Goal: Check status: Check status

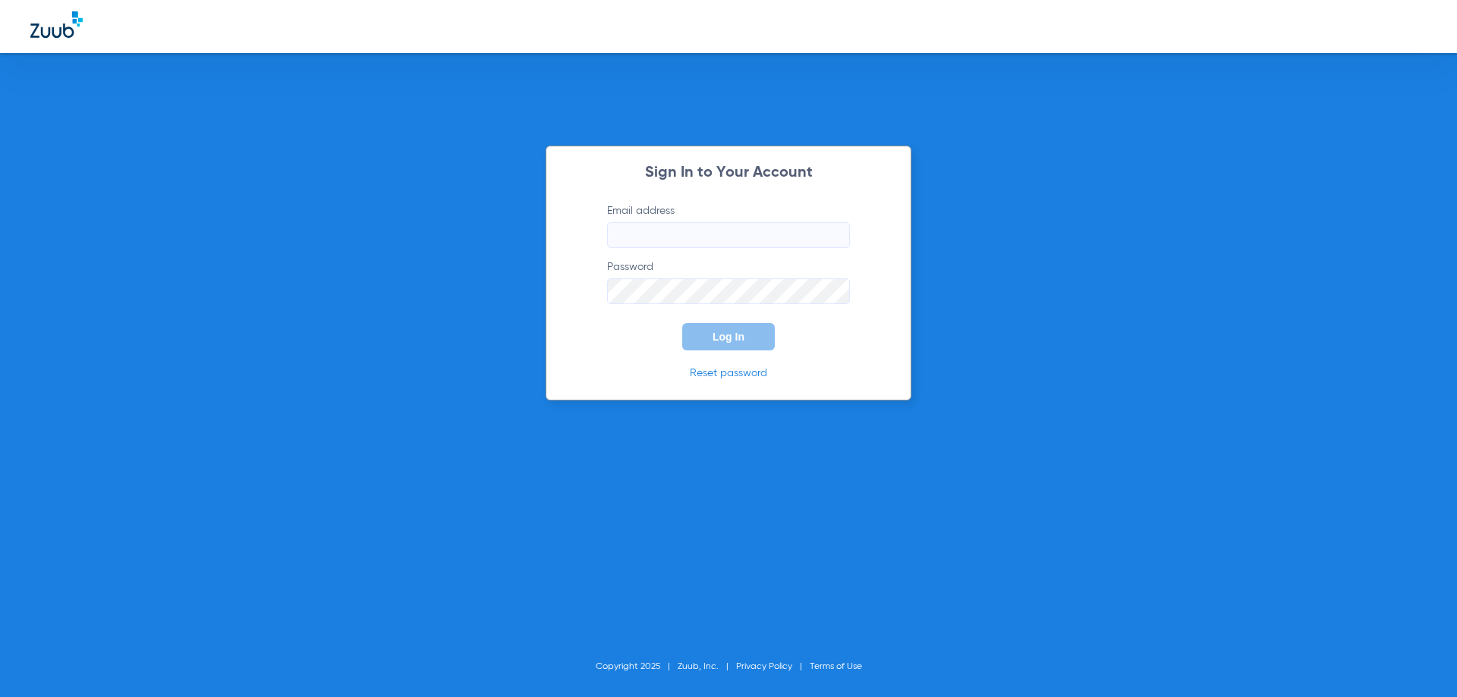
type input "[EMAIL_ADDRESS][DOMAIN_NAME]"
drag, startPoint x: 1123, startPoint y: 263, endPoint x: 718, endPoint y: 378, distance: 421.0
click at [1121, 263] on div "Sign In to Your Account Email address [EMAIL_ADDRESS][DOMAIN_NAME] Password Log…" at bounding box center [728, 348] width 1457 height 697
click at [712, 346] on button "Log In" at bounding box center [728, 336] width 93 height 27
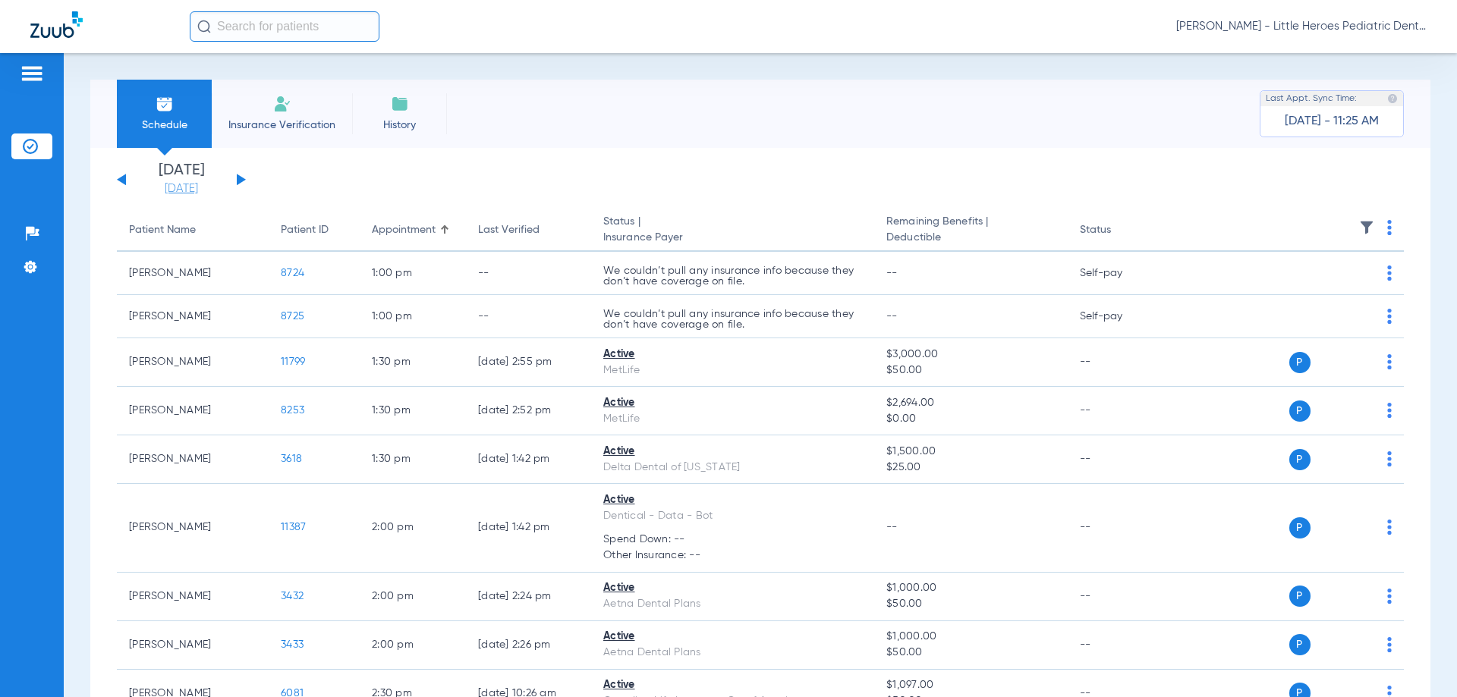
click at [165, 191] on link "[DATE]" at bounding box center [181, 188] width 91 height 15
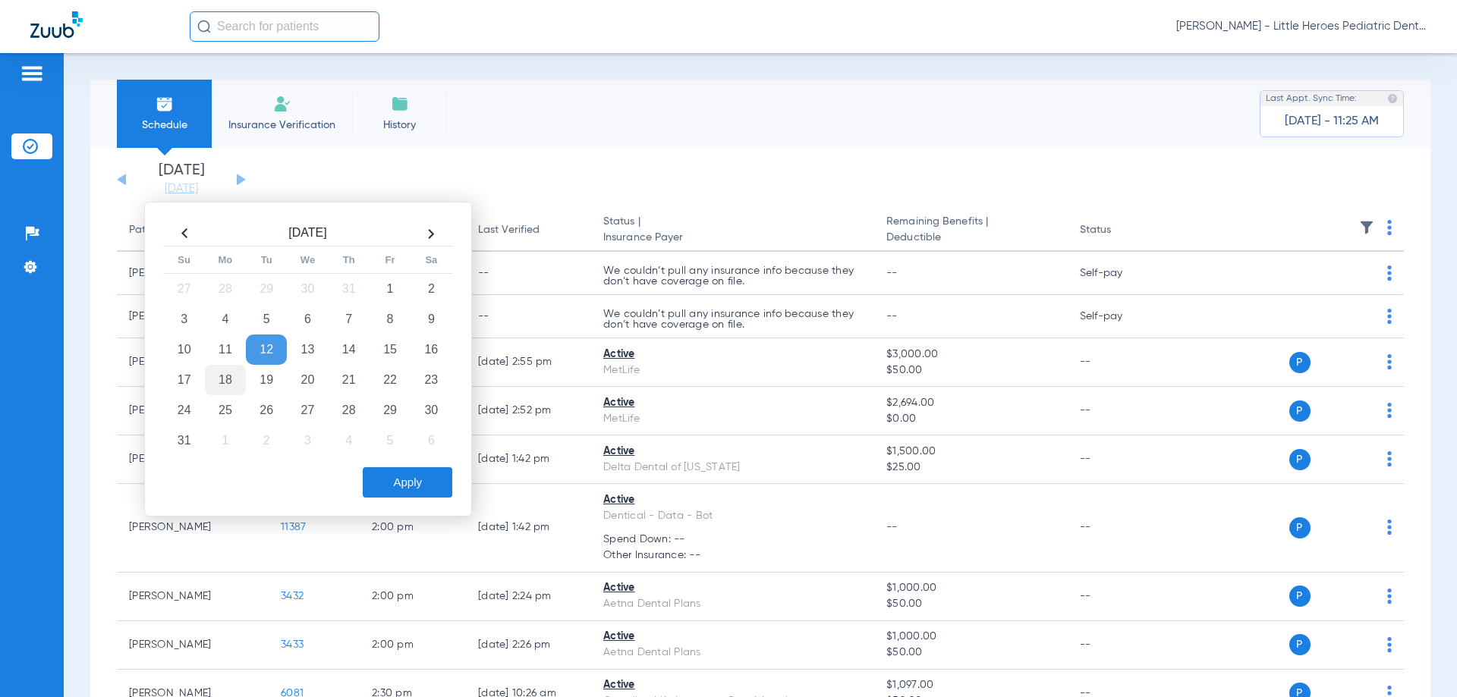
click at [231, 378] on td "18" at bounding box center [225, 380] width 41 height 30
click at [389, 476] on button "Apply" at bounding box center [408, 482] width 90 height 30
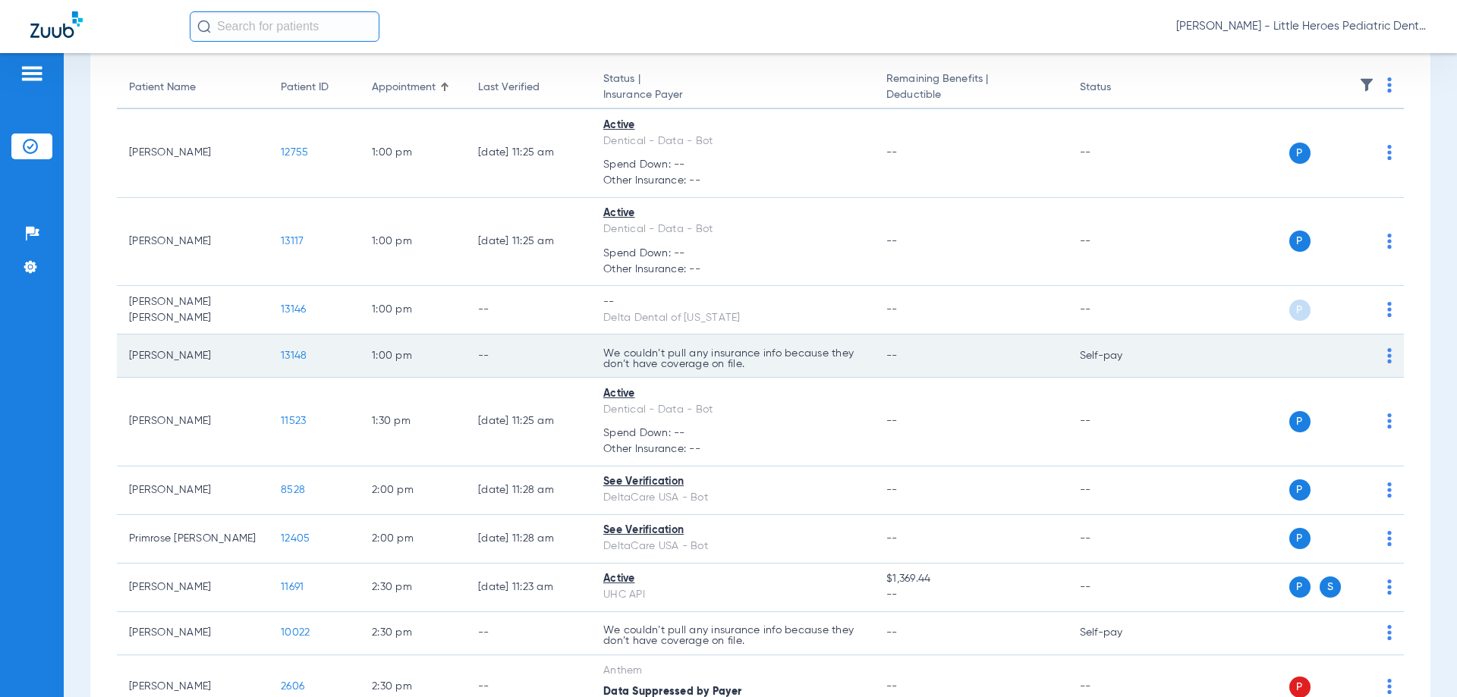
scroll to position [152, 0]
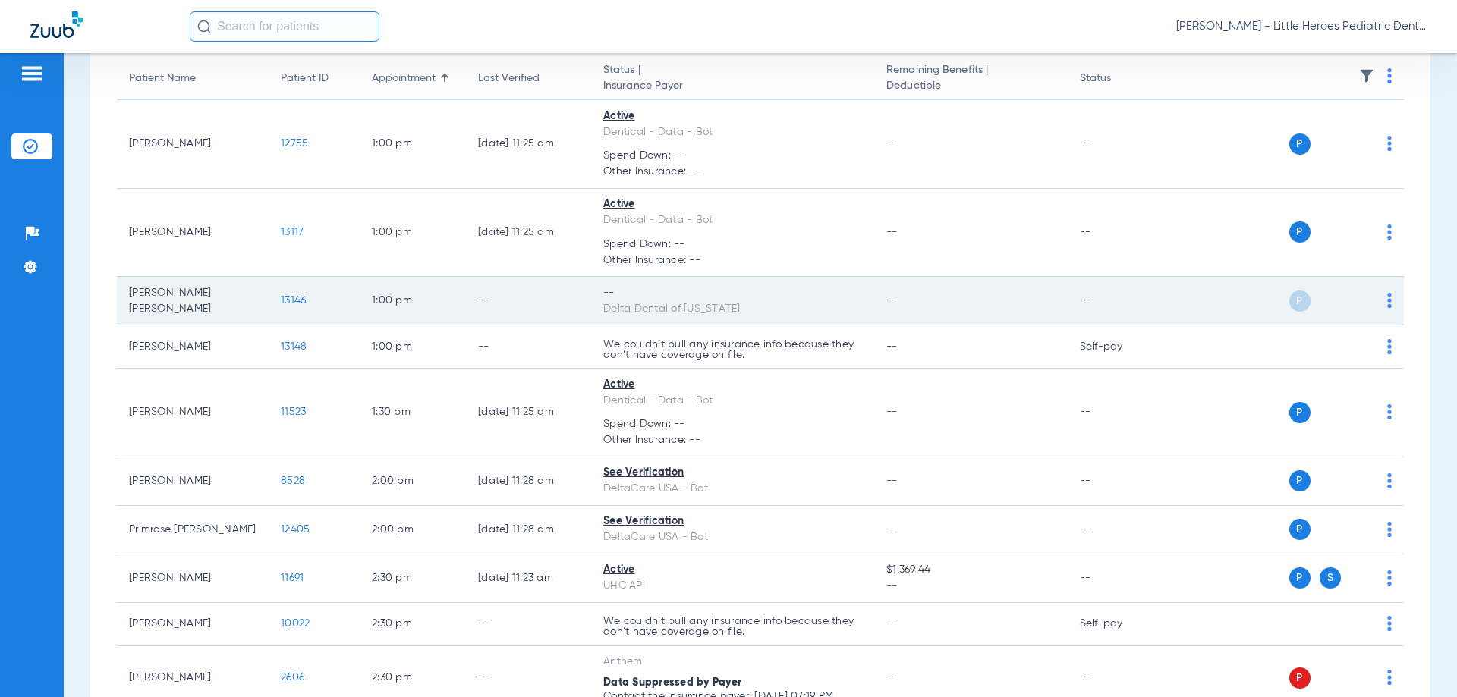
click at [288, 298] on span "13146" at bounding box center [293, 300] width 25 height 11
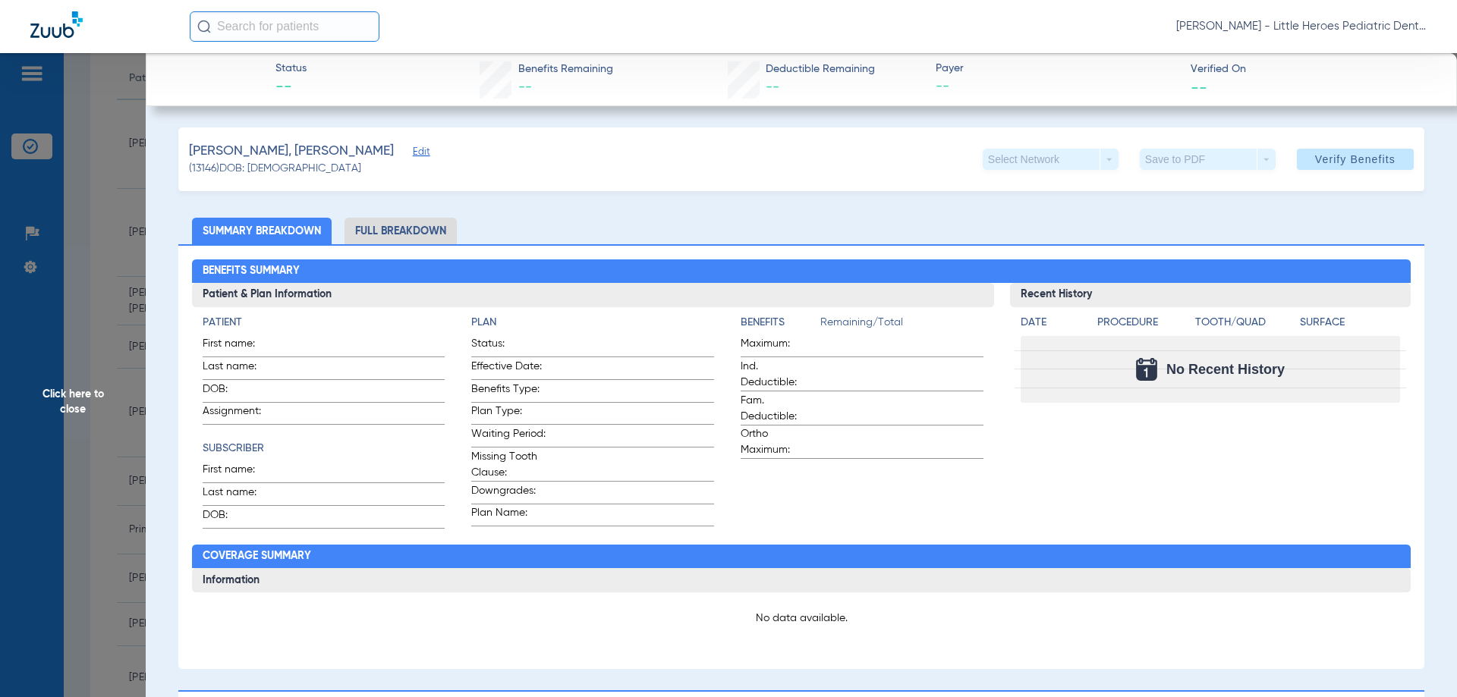
click at [63, 333] on span "Click here to close" at bounding box center [73, 401] width 146 height 697
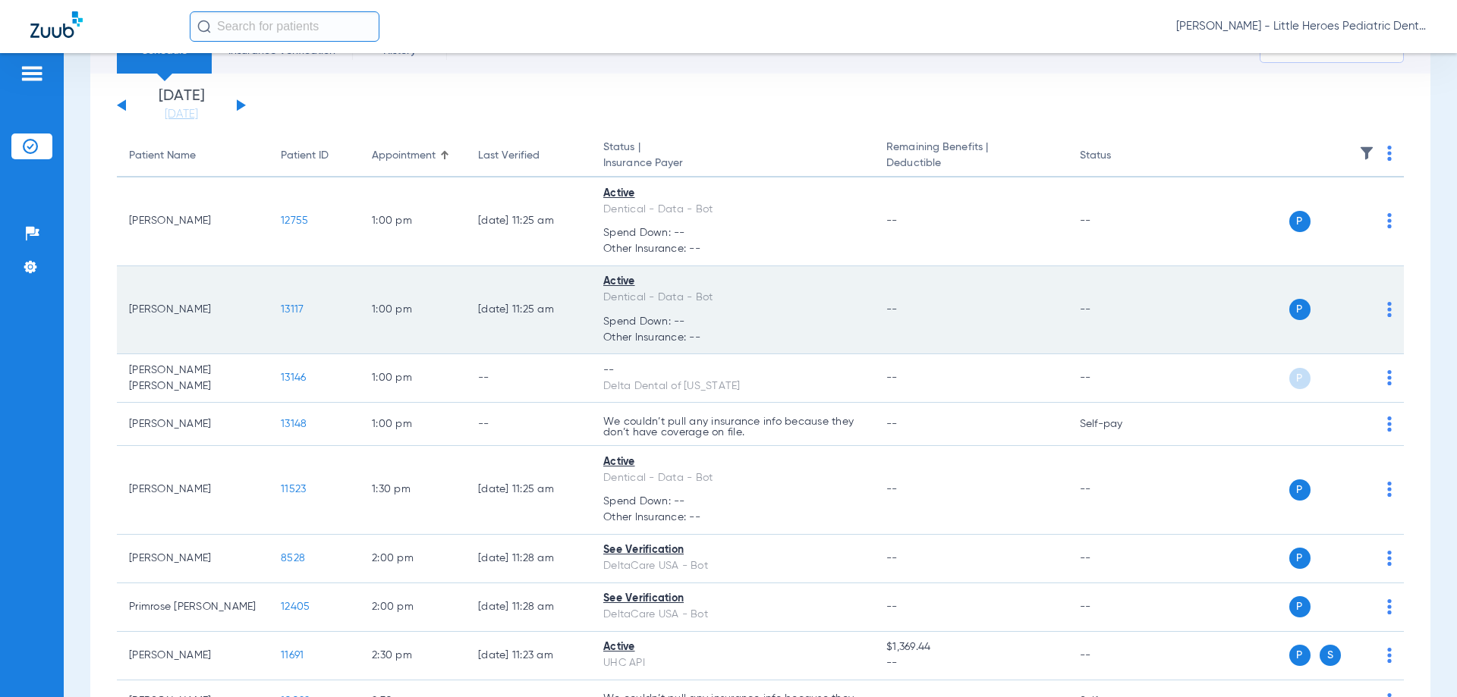
scroll to position [0, 0]
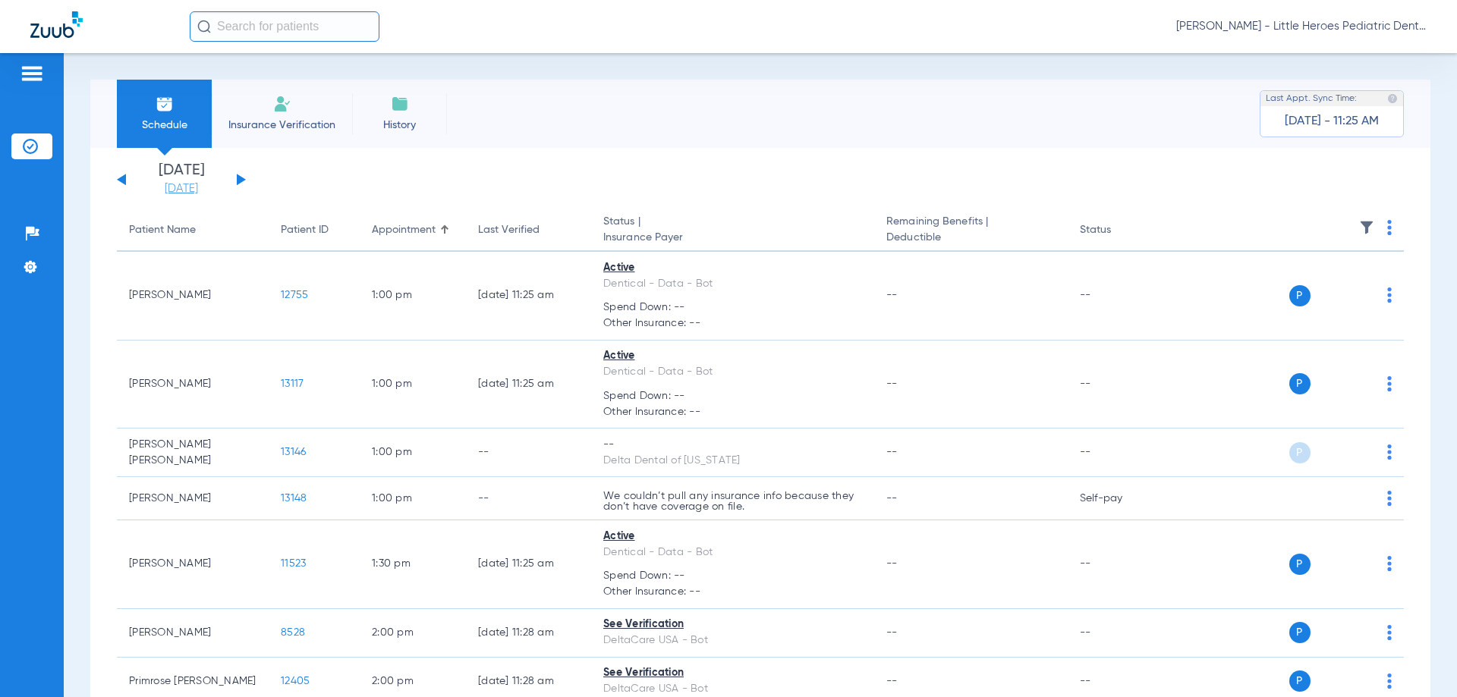
click at [157, 189] on link "[DATE]" at bounding box center [181, 188] width 91 height 15
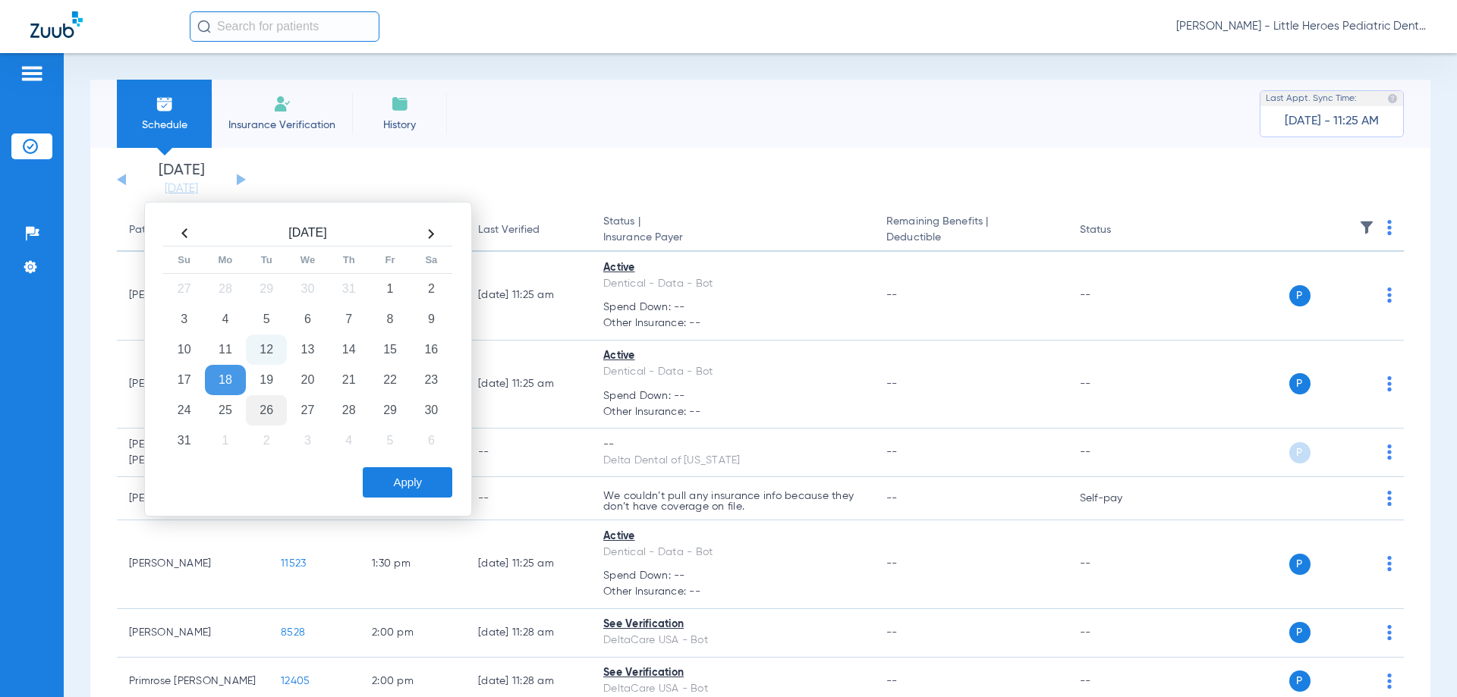
click at [269, 411] on td "26" at bounding box center [266, 410] width 41 height 30
click at [403, 479] on button "Apply" at bounding box center [408, 482] width 90 height 30
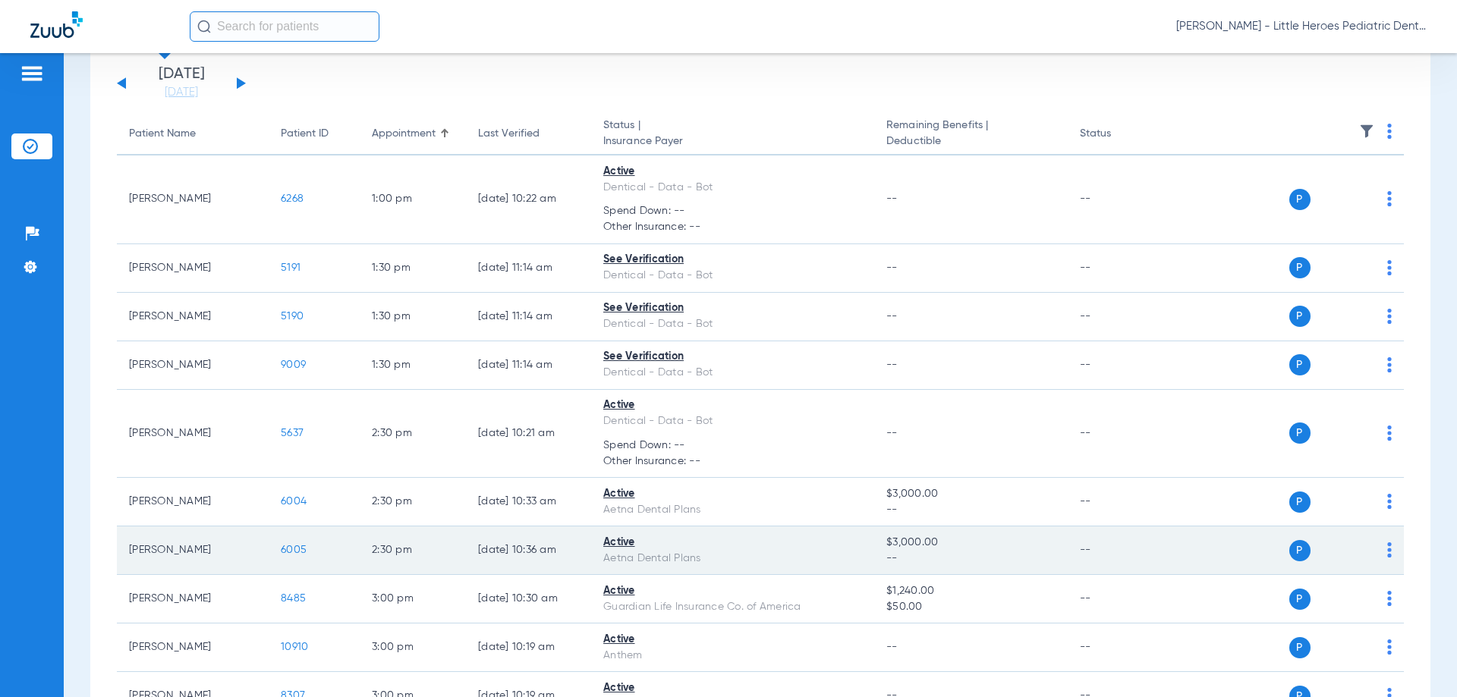
scroll to position [76, 0]
